Goal: Transaction & Acquisition: Obtain resource

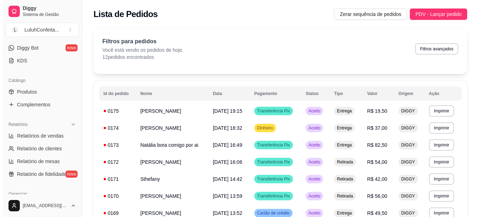
scroll to position [142, 0]
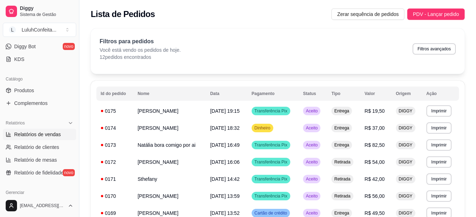
click at [42, 135] on span "Relatórios de vendas" at bounding box center [37, 134] width 47 height 7
select select "ALL"
select select "0"
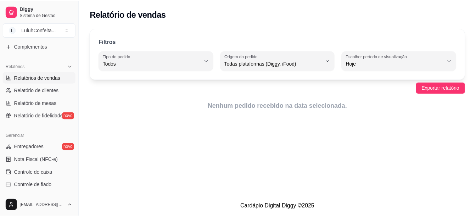
scroll to position [212, 0]
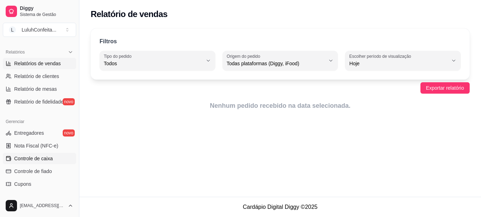
click at [39, 154] on link "Controle de caixa" at bounding box center [39, 158] width 73 height 11
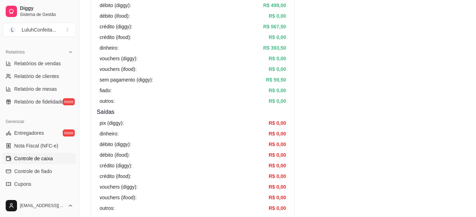
scroll to position [156, 0]
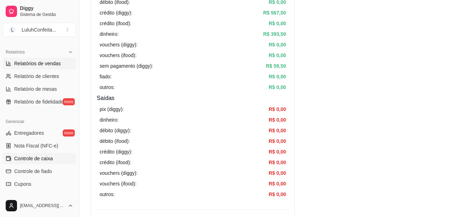
click at [41, 64] on span "Relatórios de vendas" at bounding box center [37, 63] width 47 height 7
select select "ALL"
select select "0"
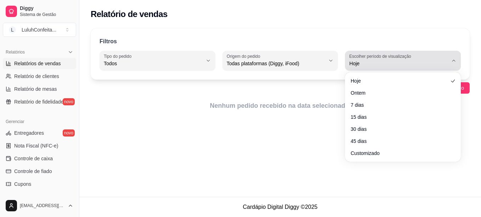
click at [453, 61] on icon "button" at bounding box center [454, 61] width 6 height 6
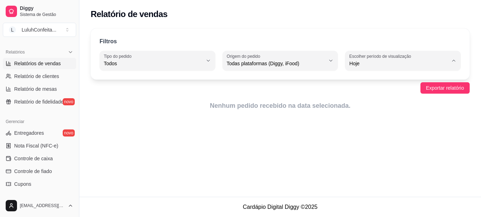
click at [360, 97] on li "Ontem" at bounding box center [403, 91] width 106 height 11
type input "1"
select select "1"
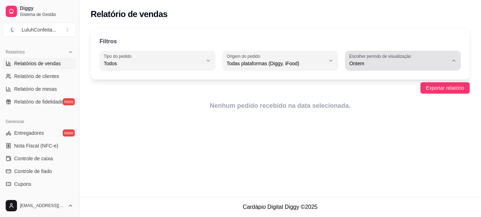
click at [452, 63] on icon "button" at bounding box center [454, 61] width 6 height 6
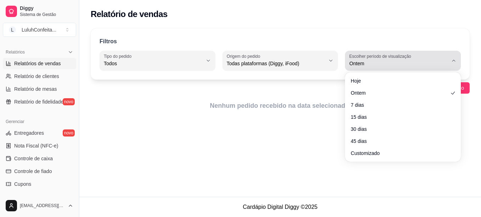
click at [452, 63] on icon "button" at bounding box center [454, 61] width 6 height 6
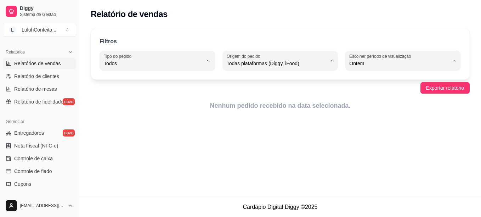
click at [388, 82] on span "Hoje" at bounding box center [399, 80] width 93 height 7
type input "0"
select select "0"
click at [428, 87] on span "Exportar relatório" at bounding box center [445, 88] width 38 height 8
click at [290, 26] on div "Filtros ALL Tipo do pedido Todos Entrega Retirada Mesa Consumo local Tipo do pe…" at bounding box center [280, 71] width 402 height 95
